Goal: Find specific page/section: Find specific page/section

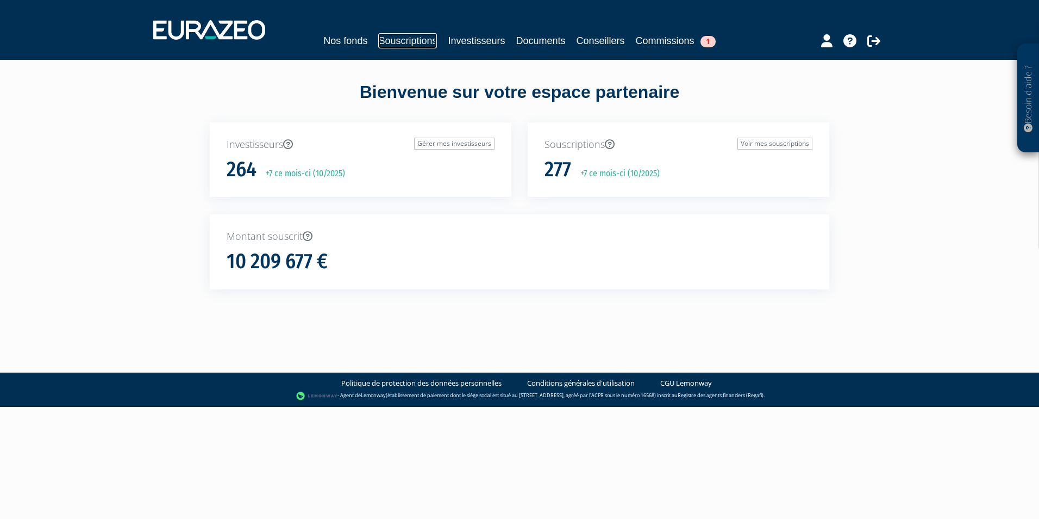
click at [407, 43] on link "Souscriptions" at bounding box center [407, 40] width 59 height 15
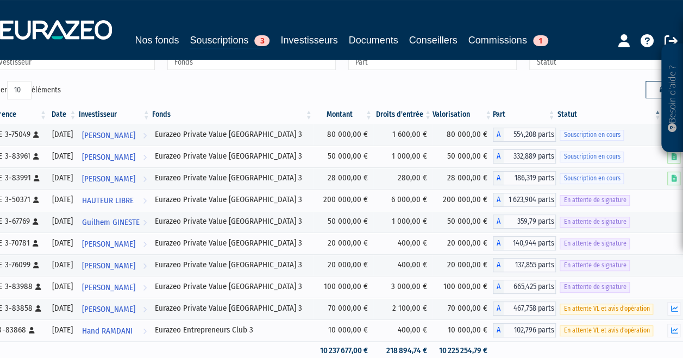
scroll to position [66, 0]
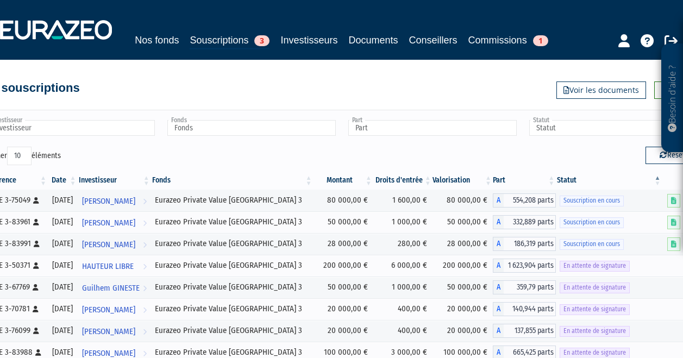
scroll to position [68, 0]
